Goal: Ask a question: Seek information or help from site administrators or community

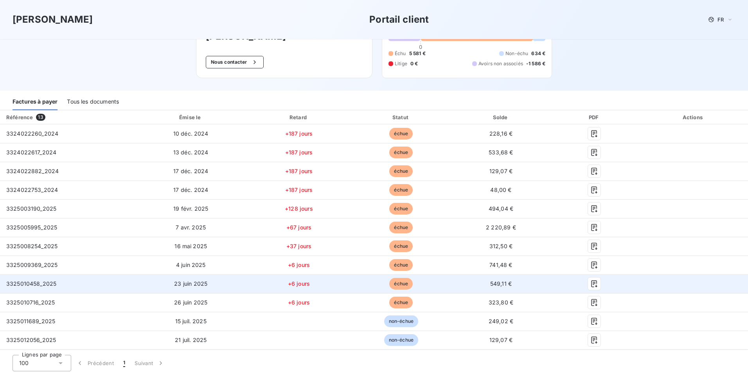
scroll to position [39, 0]
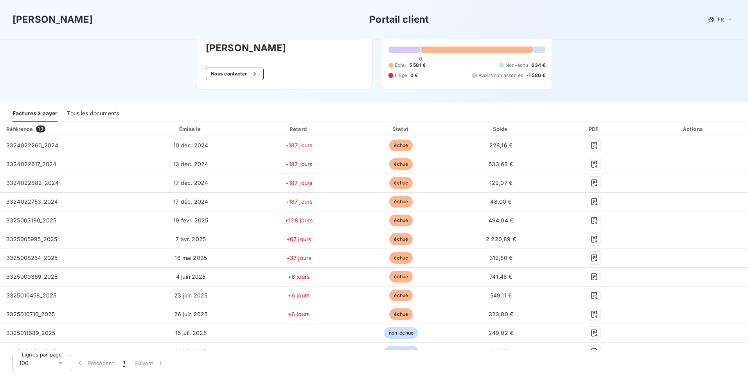
click at [106, 112] on div "Tous les documents" at bounding box center [93, 114] width 52 height 16
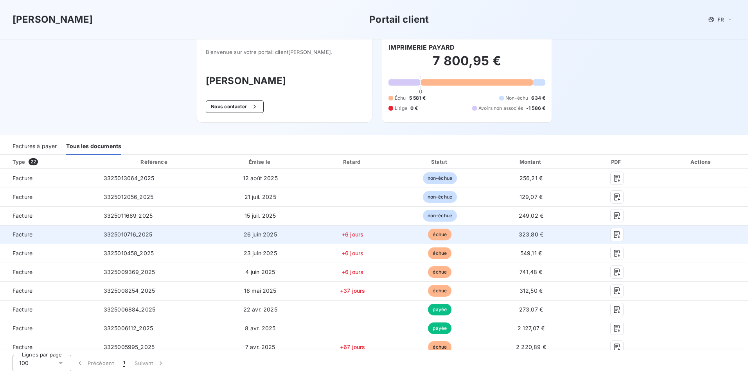
scroll to position [0, 0]
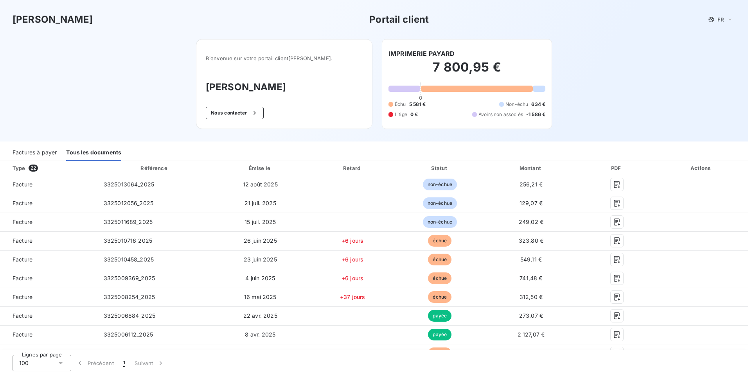
click at [43, 154] on div "Factures à payer" at bounding box center [35, 153] width 44 height 16
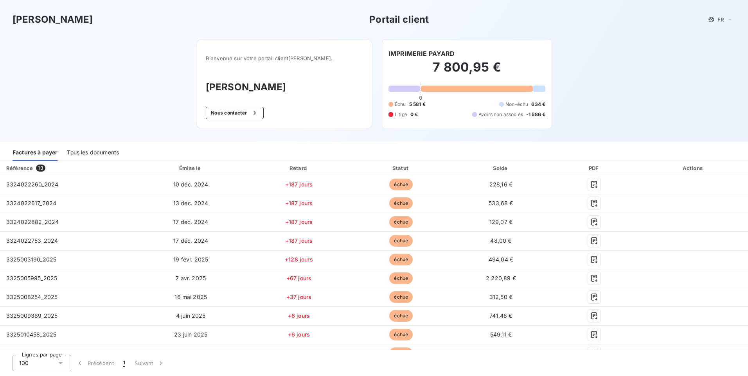
click at [443, 75] on h2 "7 800,95 €" at bounding box center [466, 70] width 157 height 23
drag, startPoint x: 444, startPoint y: 99, endPoint x: 456, endPoint y: 102, distance: 13.0
click at [444, 99] on div "7 800,95 € 0 Échu 5 581 € Non-échu 634 € Litige 0 € Avoirs non associés -1 586 €" at bounding box center [466, 88] width 157 height 61
click at [259, 115] on icon "button" at bounding box center [255, 113] width 8 height 8
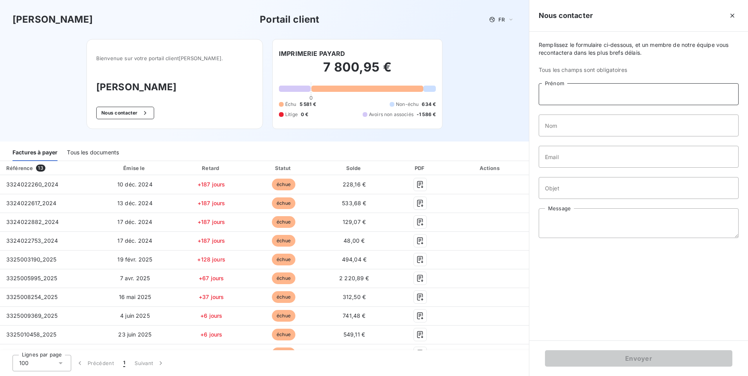
click at [562, 96] on input "Prénom" at bounding box center [639, 94] width 200 height 22
type input "[PERSON_NAME]"
type input "bonvoisin"
type input "[PERSON_NAME][EMAIL_ADDRESS][DOMAIN_NAME]"
click at [572, 190] on input "Objet" at bounding box center [639, 188] width 200 height 22
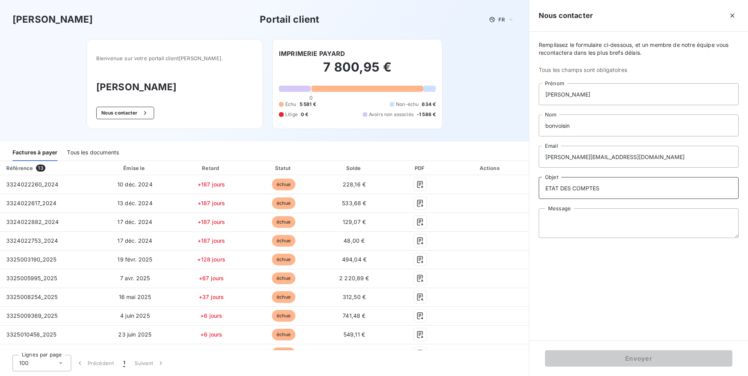
type input "ETAT DES COMPTES"
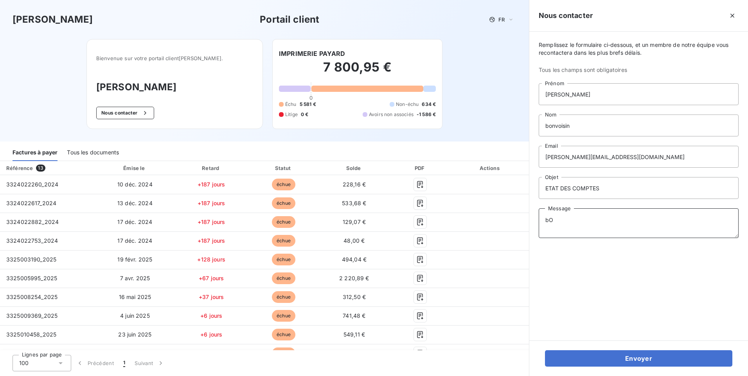
type textarea "b"
type textarea "Bonjour, Pourriez vous svp me faire parvenir un etat complet de notre compte .S…"
click at [692, 232] on textarea "Bonjour, Pourriez vous svp me faire parvenir un etat complet de notre compte .S…" at bounding box center [639, 224] width 200 height 30
type textarea "Bonjour, Pourriez vous svp me faire parvenir un etat complet de notre compte .S…"
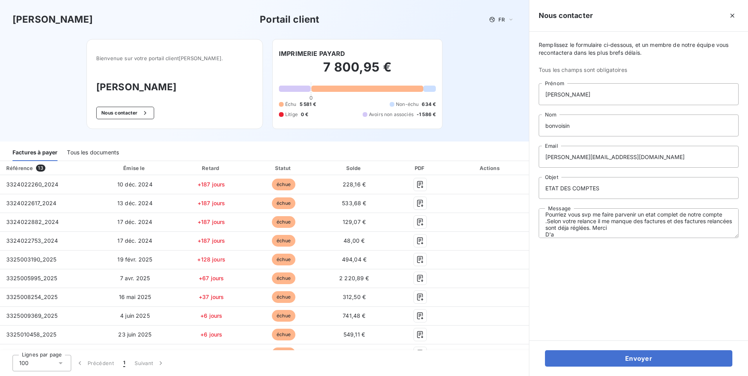
click at [545, 351] on button "Envoyer" at bounding box center [638, 359] width 187 height 16
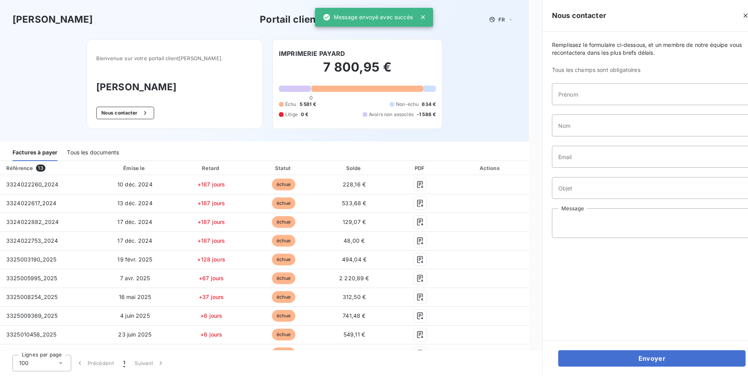
scroll to position [0, 0]
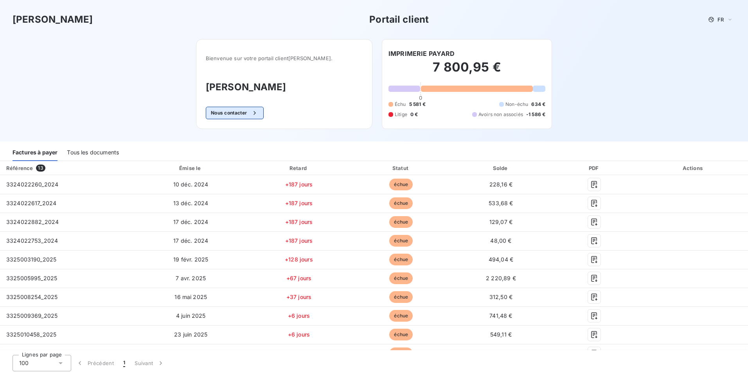
click at [237, 114] on button "Nous contacter" at bounding box center [235, 113] width 58 height 13
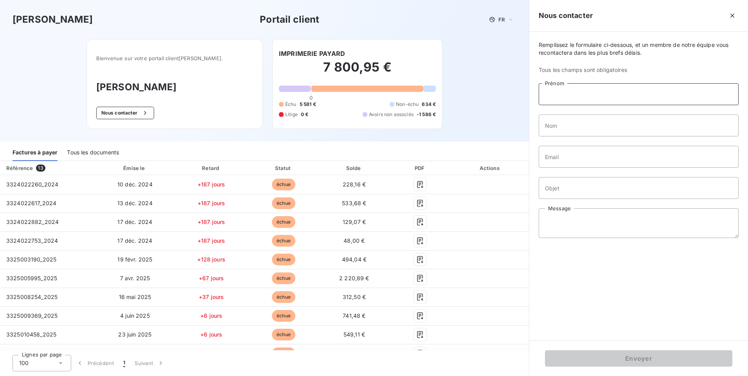
click at [552, 94] on input "Prénom" at bounding box center [639, 94] width 200 height 22
type input "[PERSON_NAME]"
type input "bonvoisin"
type input "[PERSON_NAME][EMAIL_ADDRESS][DOMAIN_NAME]"
type input "ETAT DES COMPTES"
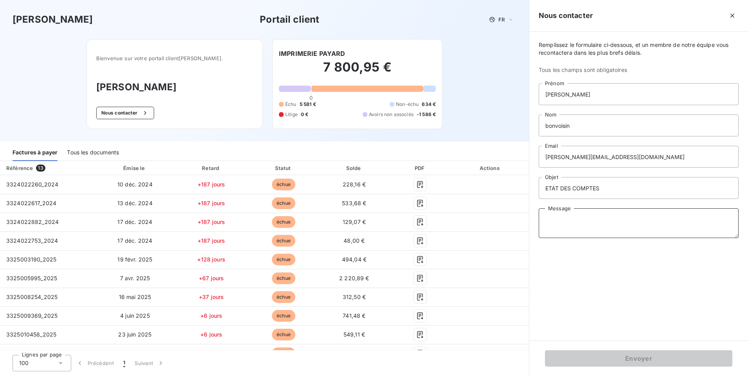
click at [579, 213] on textarea "Message" at bounding box center [639, 224] width 200 height 30
type textarea "d"
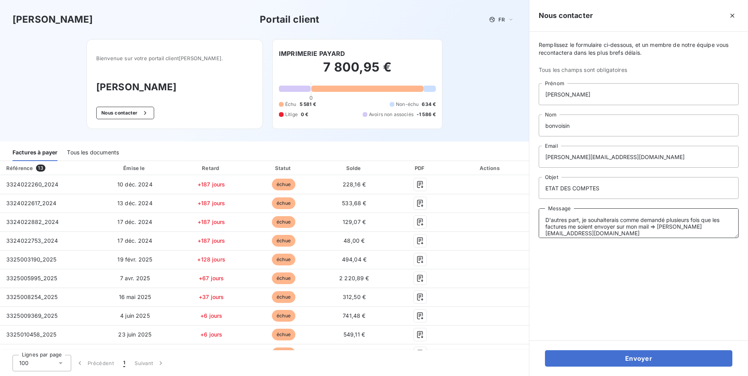
click at [672, 232] on textarea "D'autres part, je souhaiterais comme demandé plusieurs fois que les factures me…" at bounding box center [639, 224] width 200 height 30
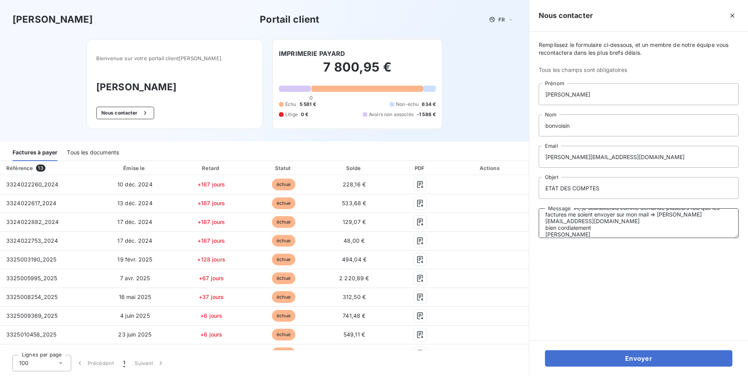
click at [550, 234] on textarea "D'autres part, je souhaiterais comme demandé plusieurs fois que les factures me…" at bounding box center [639, 224] width 200 height 30
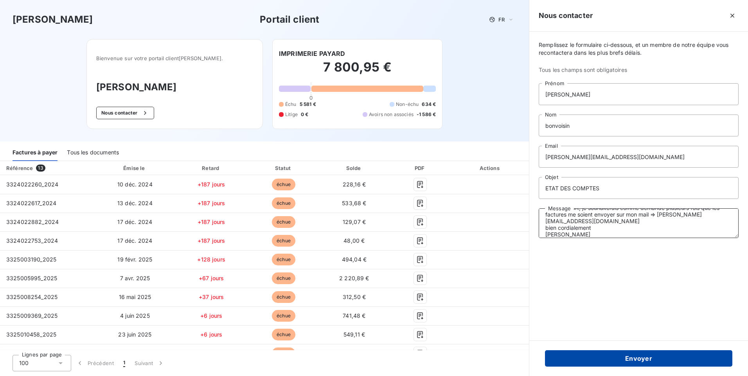
type textarea "D'autres part, je souhaiterais comme demandé plusieurs fois que les factures me…"
click at [621, 360] on button "Envoyer" at bounding box center [638, 359] width 187 height 16
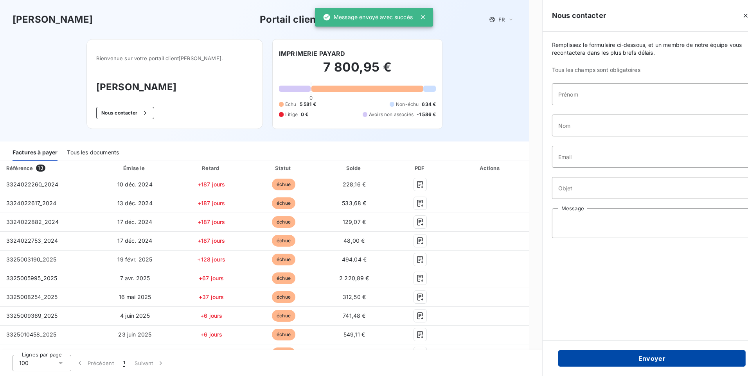
scroll to position [0, 0]
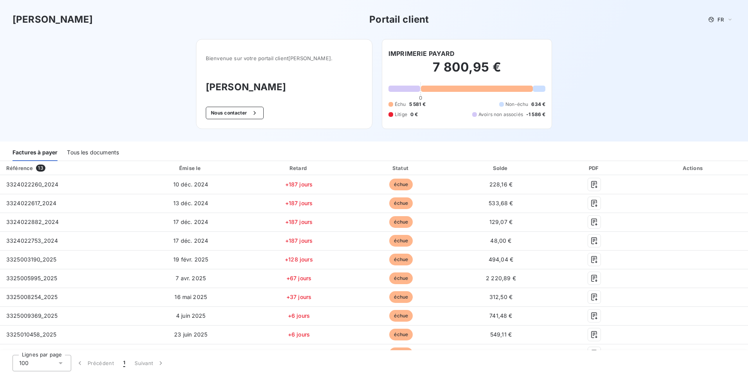
click at [112, 153] on div "Tous les documents" at bounding box center [93, 153] width 52 height 16
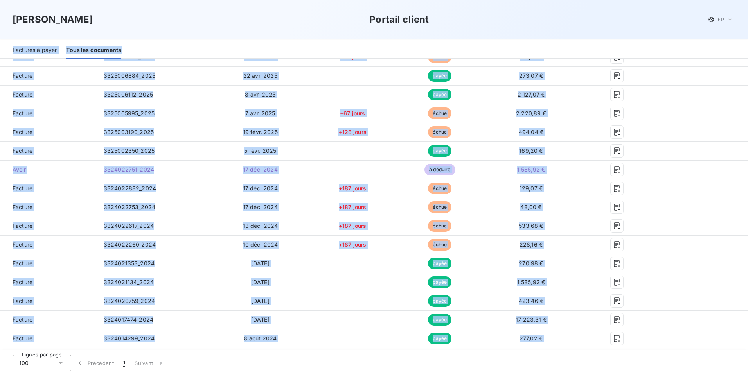
scroll to position [343, 0]
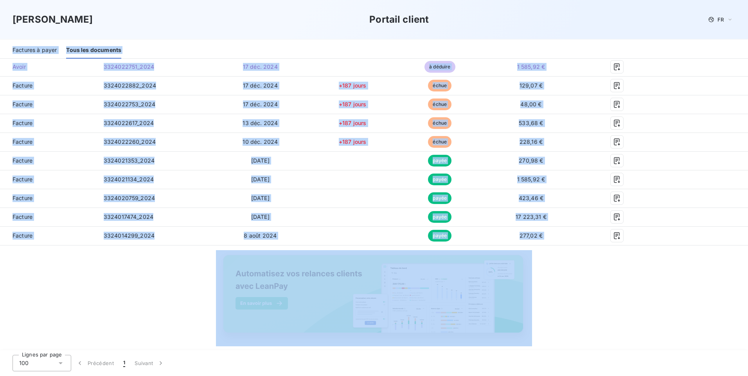
drag, startPoint x: 7, startPoint y: 144, endPoint x: 691, endPoint y: 268, distance: 695.3
click at [691, 268] on div "Fedrigoni Portail client FR Bienvenue sur votre portail client [PERSON_NAME] . …" at bounding box center [374, 188] width 748 height 376
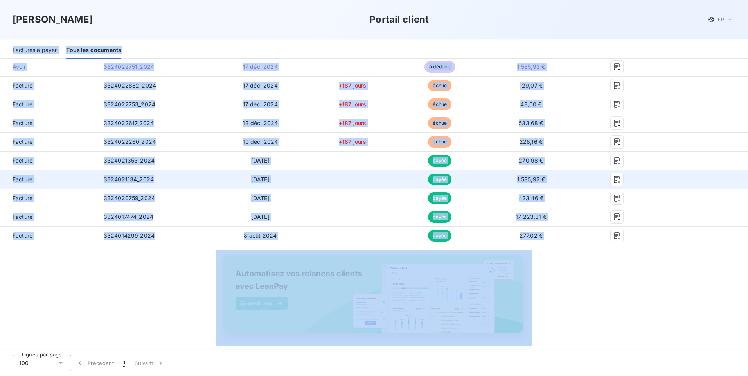
copy div "Loremips d sitam Cons adi elitseddo Eius 50 Temporinc Utlab et Dolore Magnaa En…"
click at [88, 178] on span "Facture" at bounding box center [48, 180] width 85 height 8
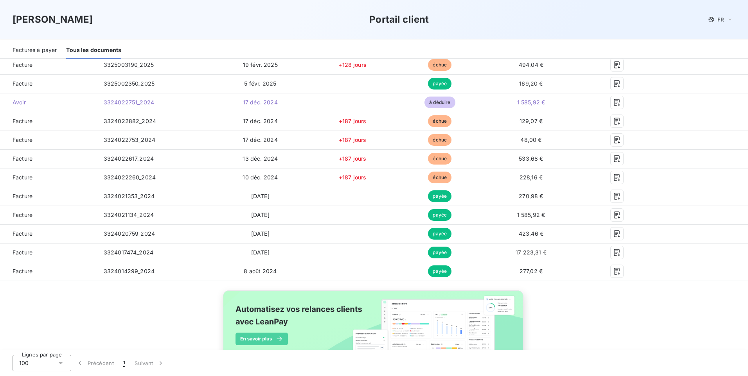
scroll to position [265, 0]
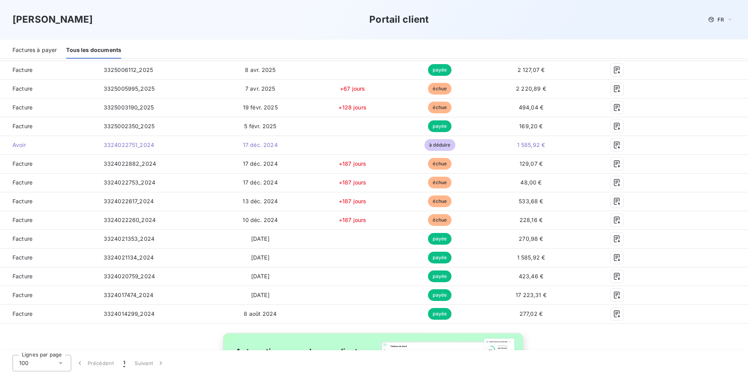
click at [45, 51] on div "Factures à payer" at bounding box center [35, 50] width 44 height 16
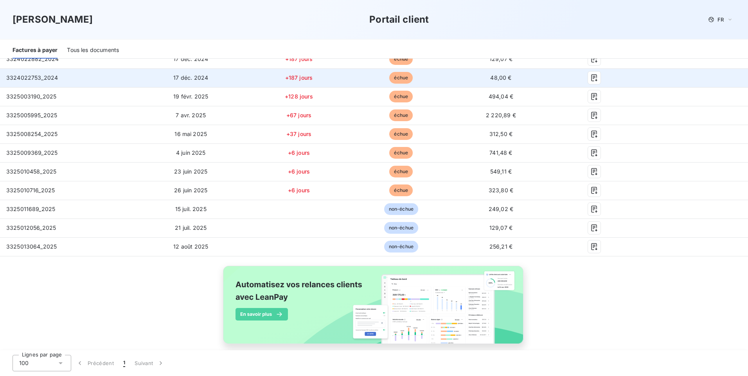
scroll to position [174, 0]
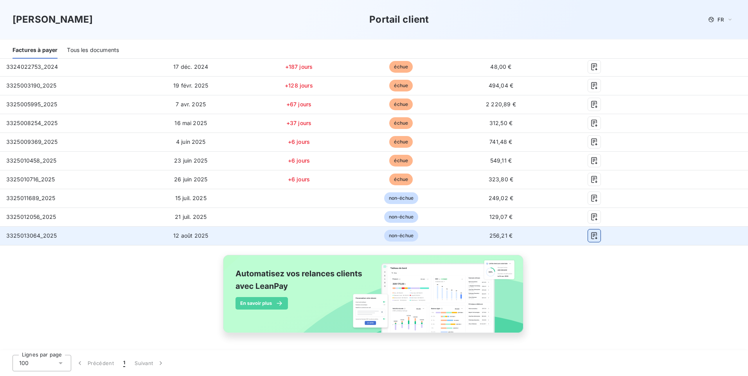
click at [590, 237] on icon "button" at bounding box center [594, 236] width 8 height 8
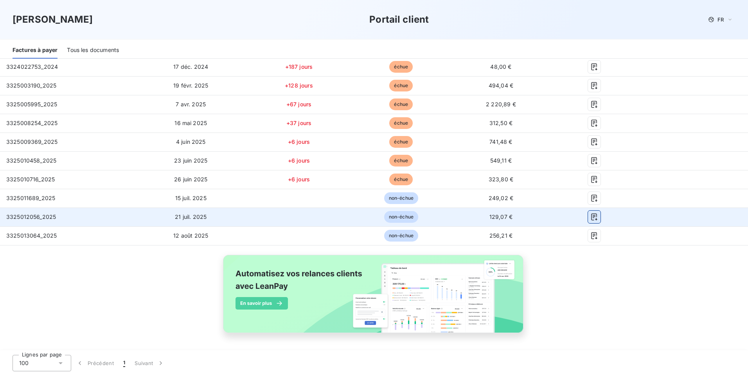
click at [593, 214] on button "button" at bounding box center [594, 217] width 13 height 13
